Goal: Information Seeking & Learning: Learn about a topic

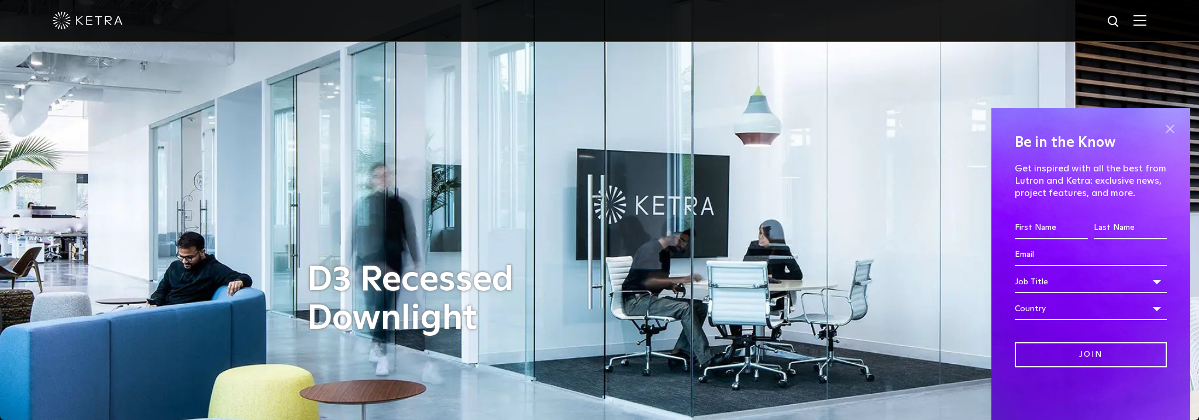
click at [1170, 131] on span at bounding box center [1170, 129] width 18 height 18
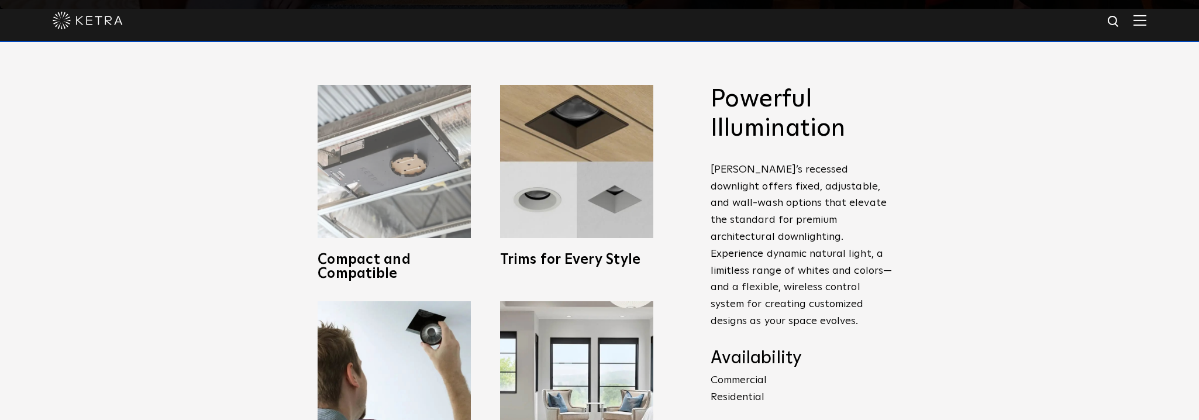
scroll to position [409, 0]
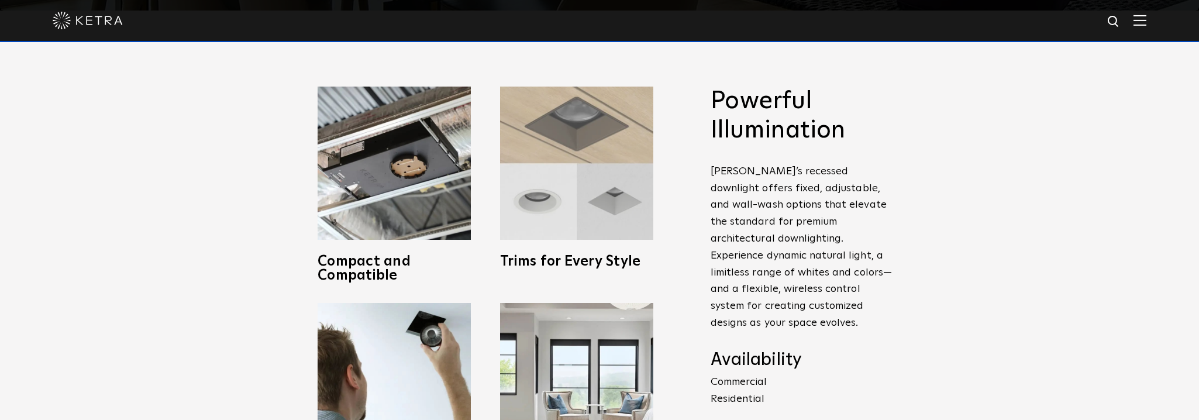
click at [583, 156] on img at bounding box center [576, 163] width 153 height 153
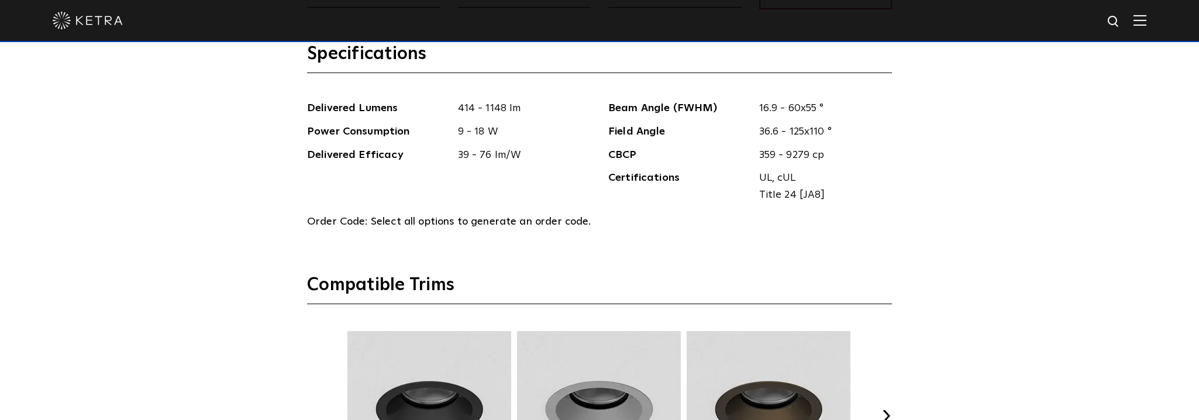
scroll to position [1521, 0]
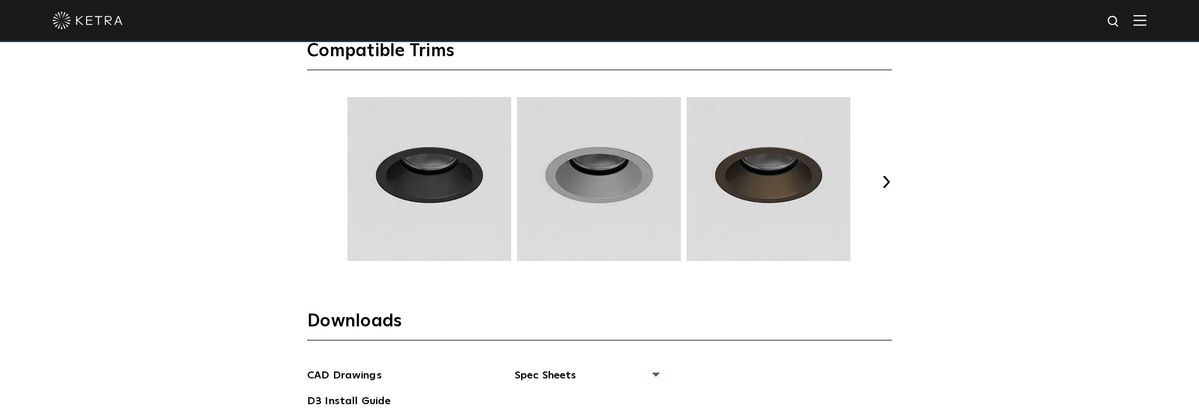
click at [886, 182] on button "Next" at bounding box center [886, 182] width 12 height 12
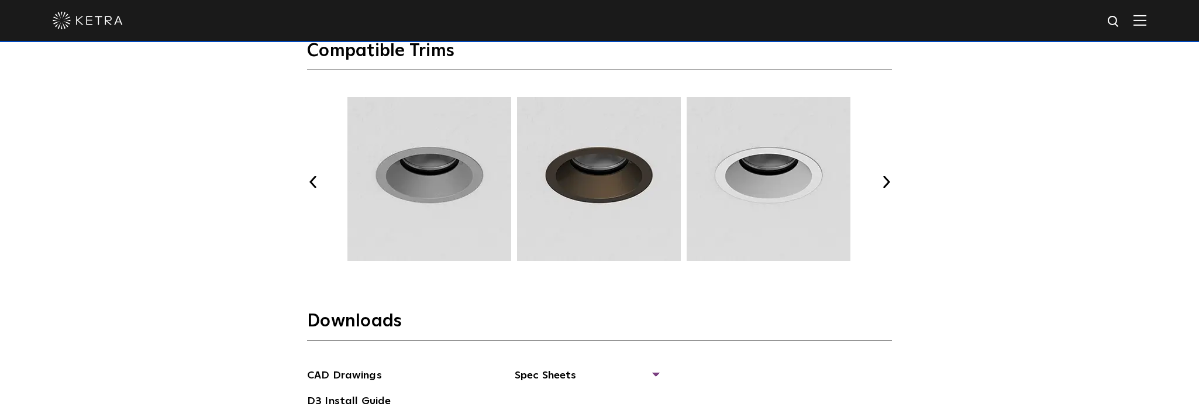
click at [886, 182] on button "Next" at bounding box center [886, 182] width 12 height 12
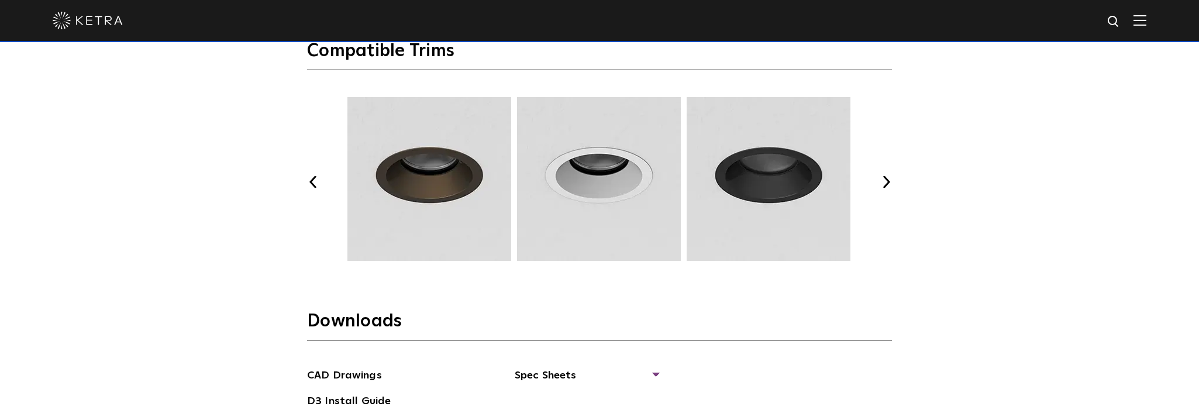
click at [886, 182] on button "Next" at bounding box center [886, 182] width 12 height 12
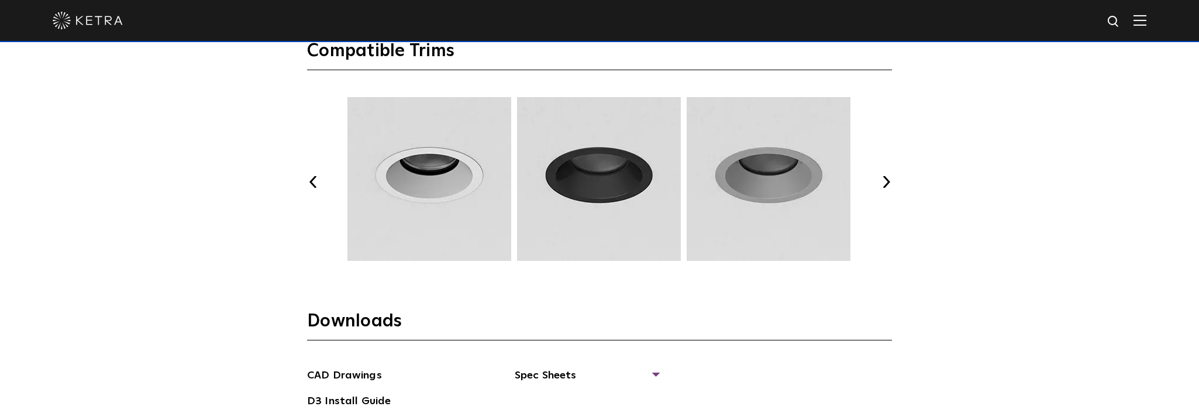
click at [886, 182] on button "Next" at bounding box center [886, 182] width 12 height 12
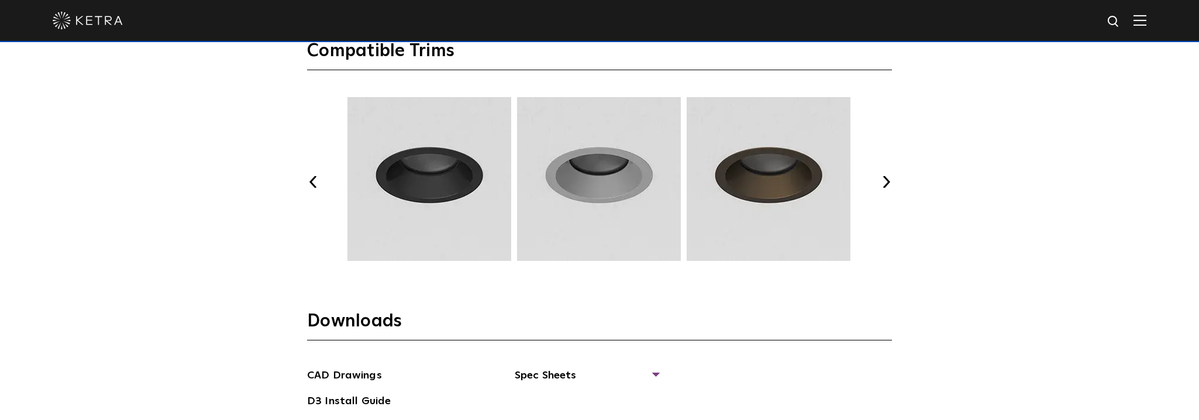
click at [886, 182] on button "Next" at bounding box center [886, 182] width 12 height 12
click at [425, 179] on img at bounding box center [429, 179] width 167 height 164
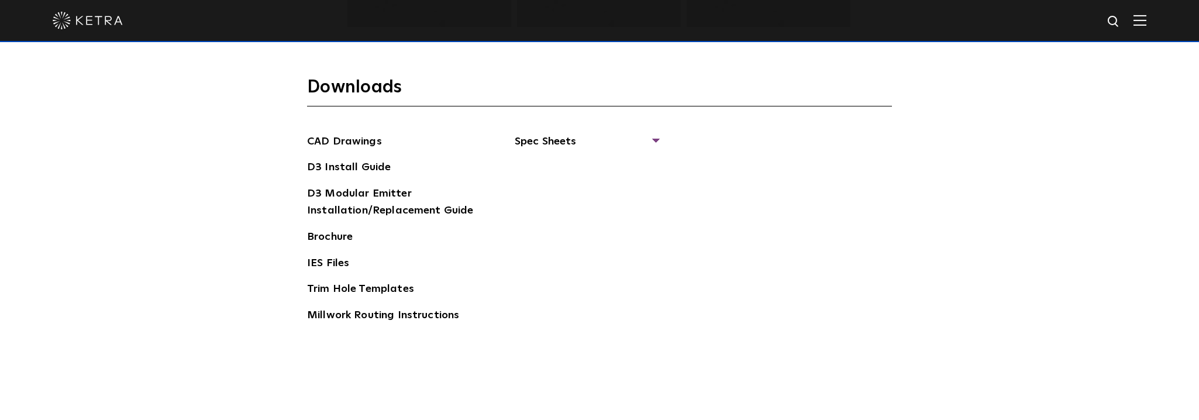
click at [88, 19] on img at bounding box center [88, 21] width 70 height 18
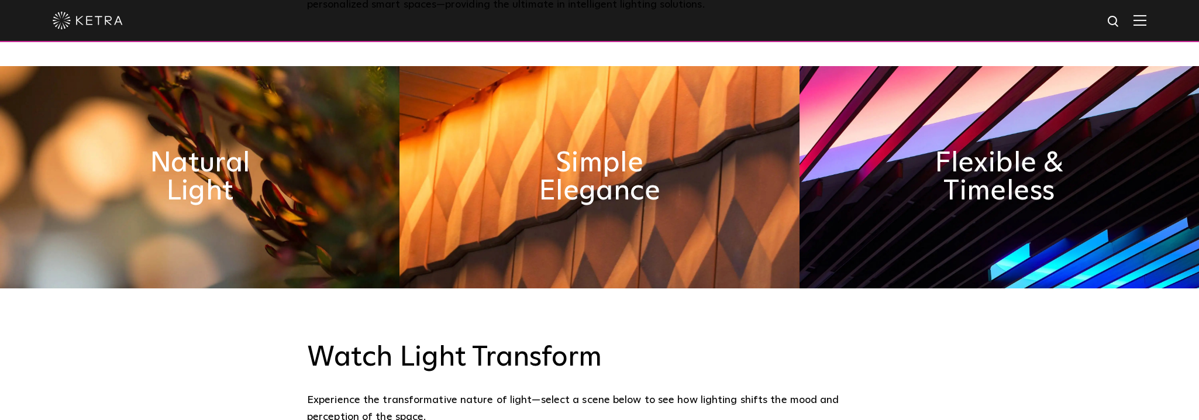
scroll to position [585, 0]
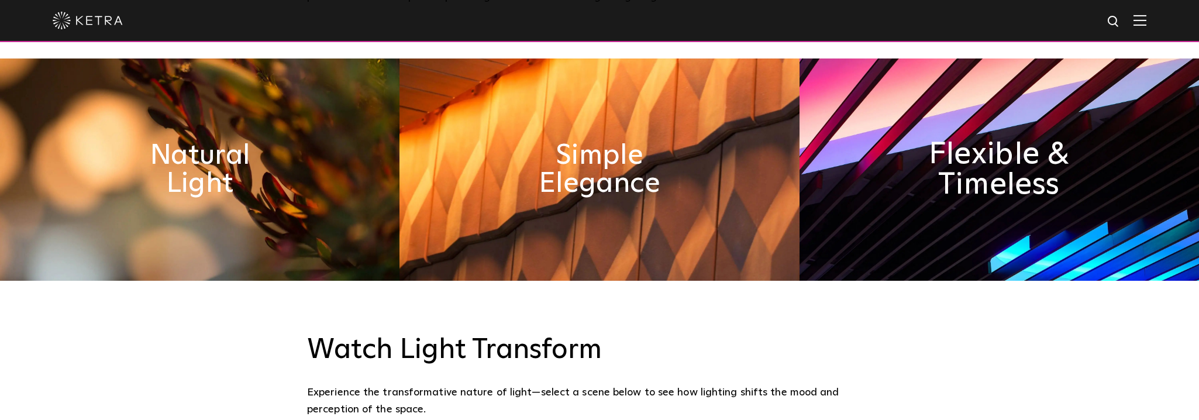
click at [1011, 139] on h2 "Flexible & Timeless" at bounding box center [999, 169] width 157 height 61
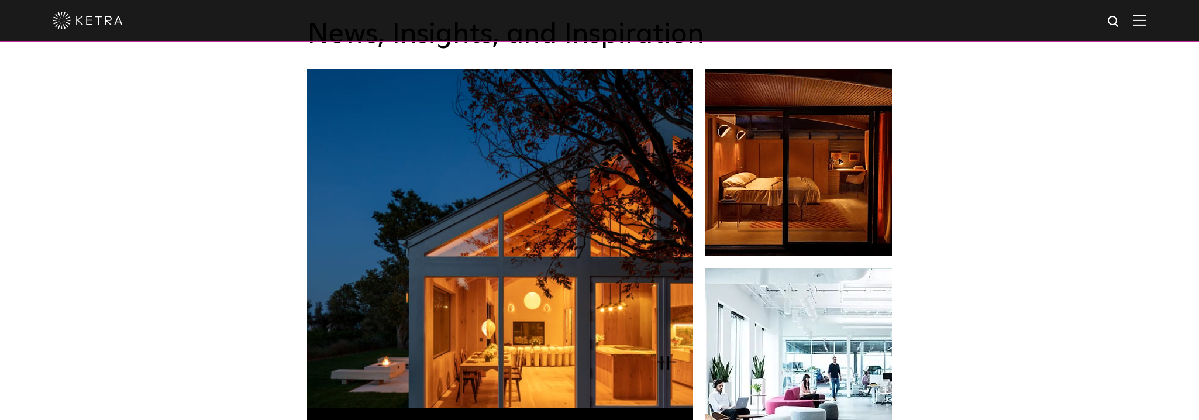
scroll to position [1930, 0]
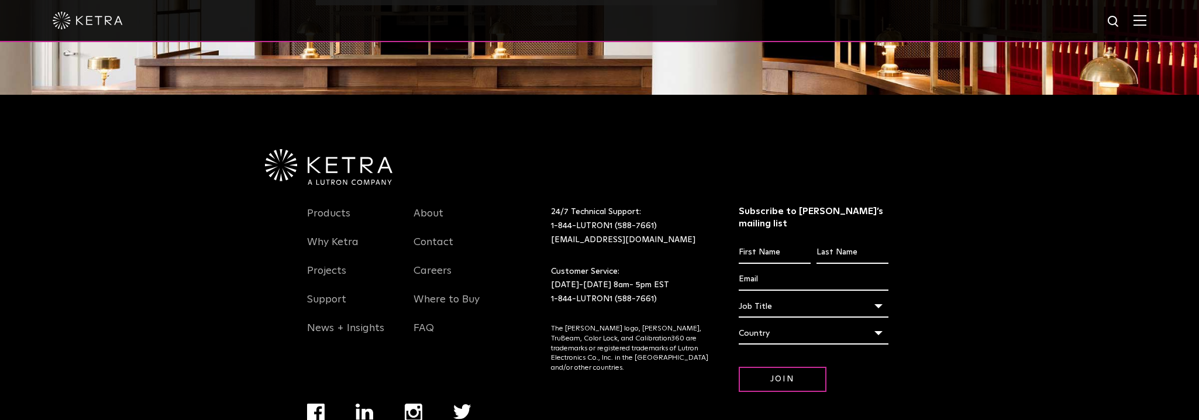
scroll to position [1531, 0]
